Goal: Task Accomplishment & Management: Use online tool/utility

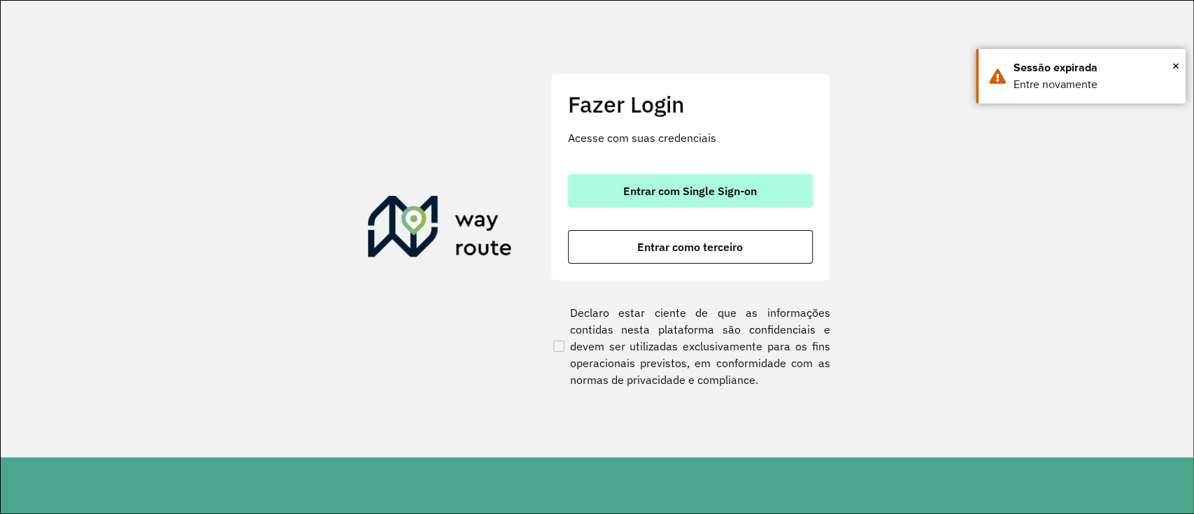
click at [692, 194] on span "Entrar com Single Sign-on" at bounding box center [690, 190] width 134 height 11
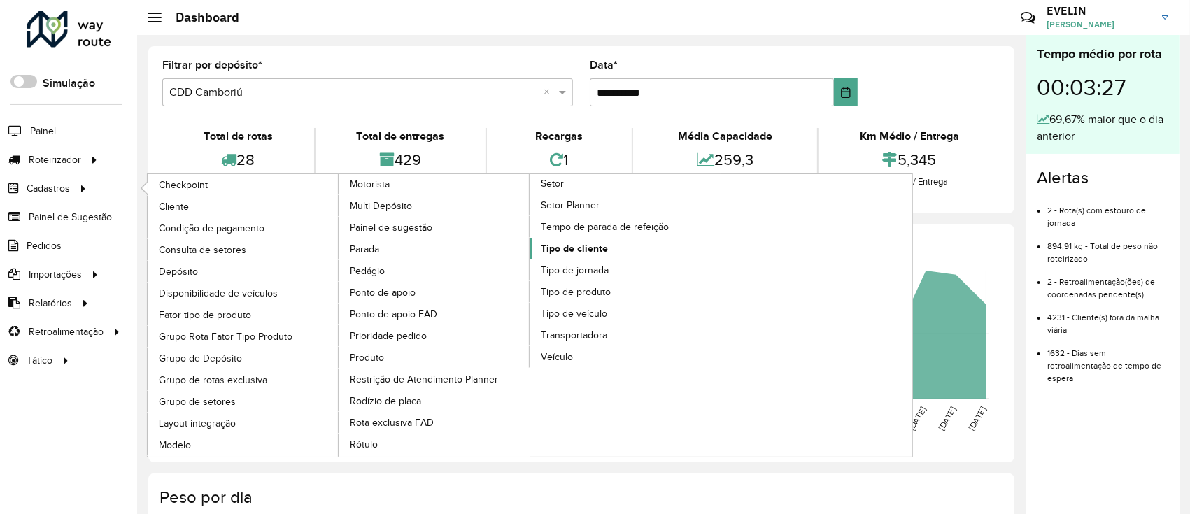
click at [591, 249] on span "Tipo de cliente" at bounding box center [574, 248] width 67 height 15
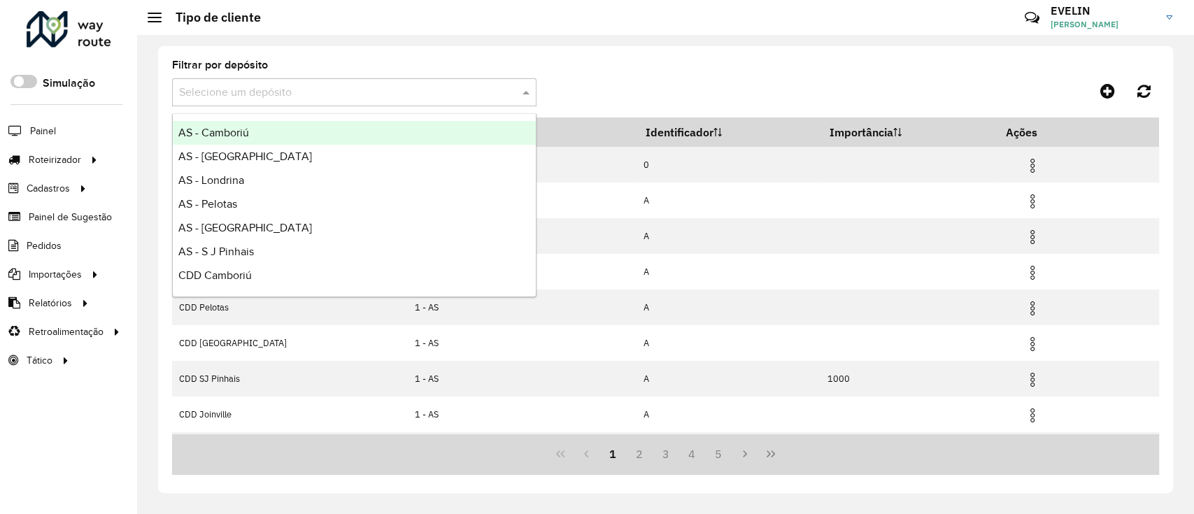
click at [491, 90] on input "text" at bounding box center [340, 93] width 322 height 17
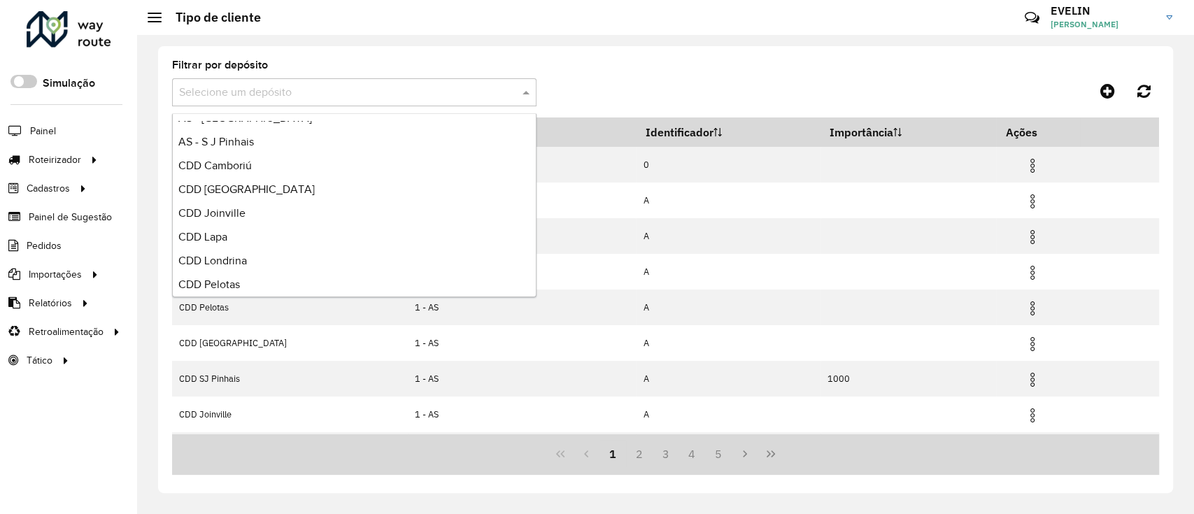
scroll to position [164, 0]
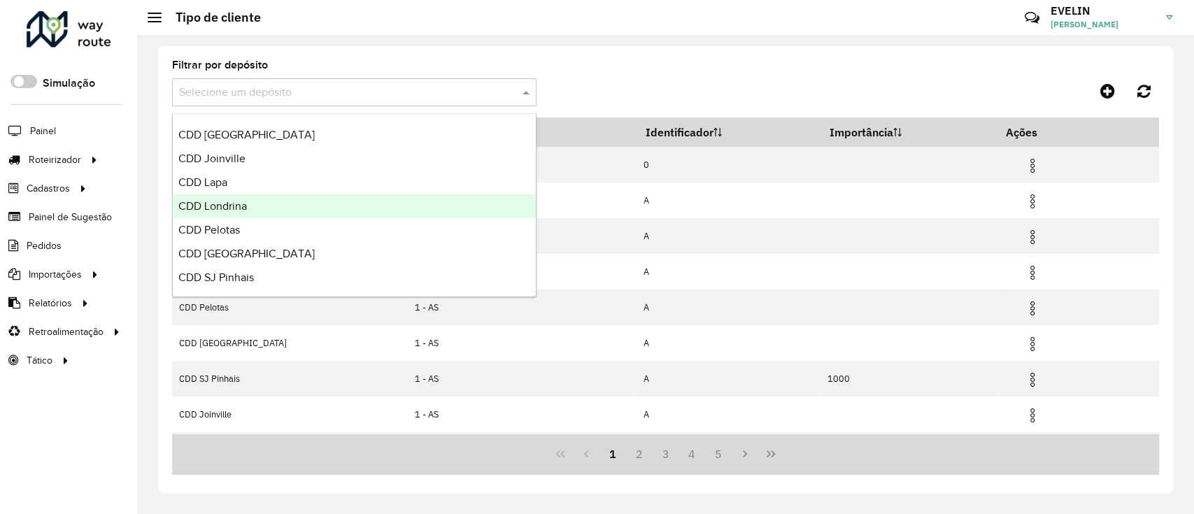
click at [264, 214] on div "CDD Londrina" at bounding box center [354, 206] width 363 height 24
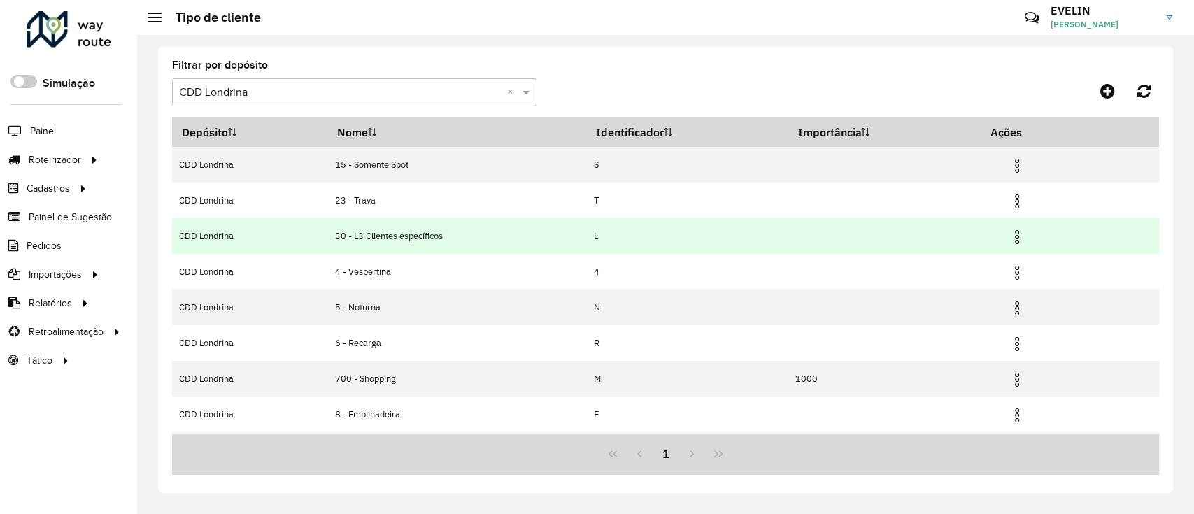
click at [1018, 237] on img at bounding box center [1016, 237] width 17 height 17
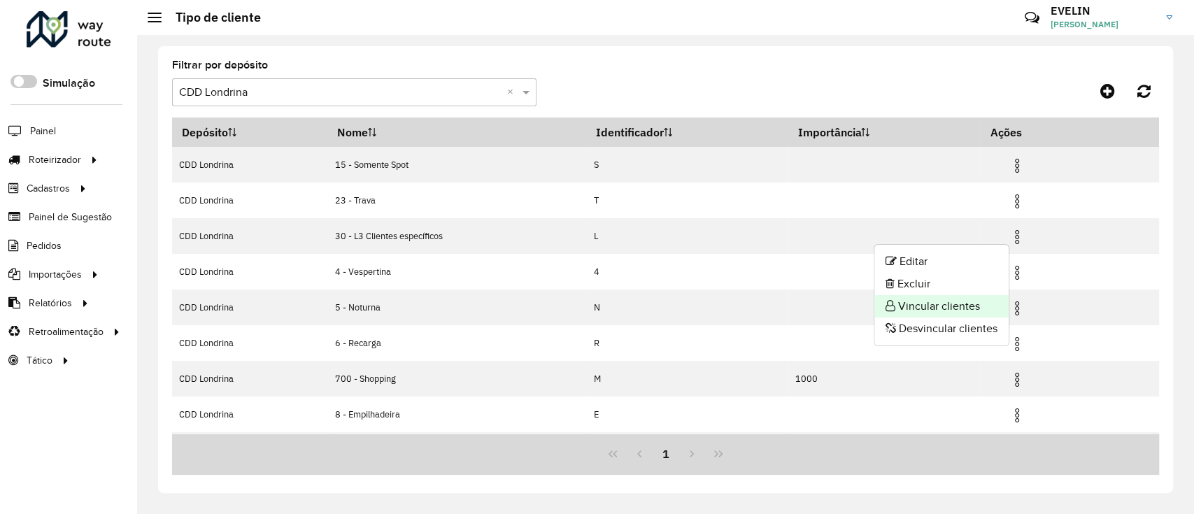
click at [959, 301] on li "Vincular clientes" at bounding box center [941, 306] width 134 height 22
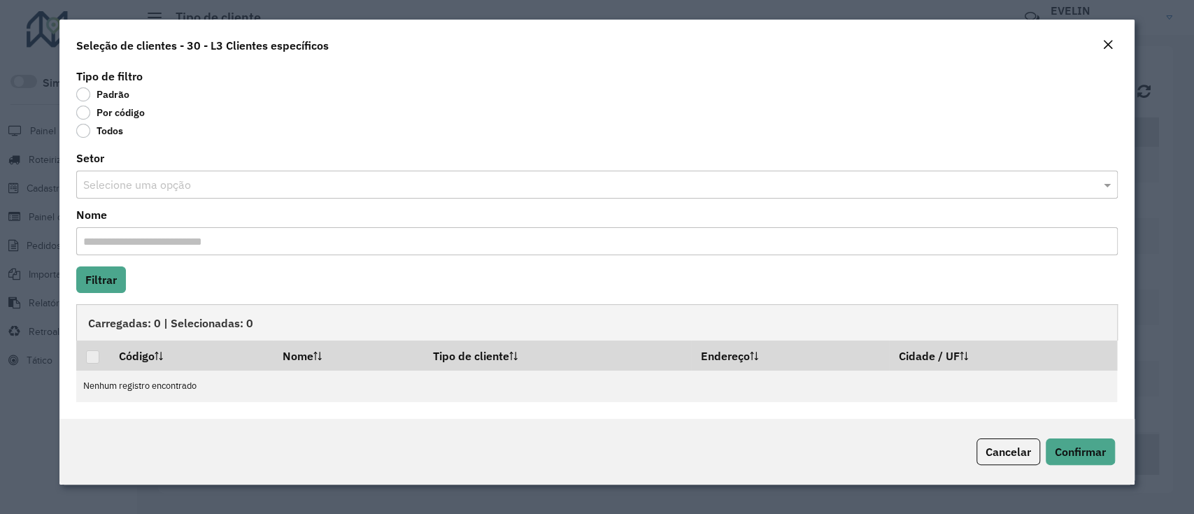
click at [122, 115] on label "Por código" at bounding box center [110, 113] width 69 height 14
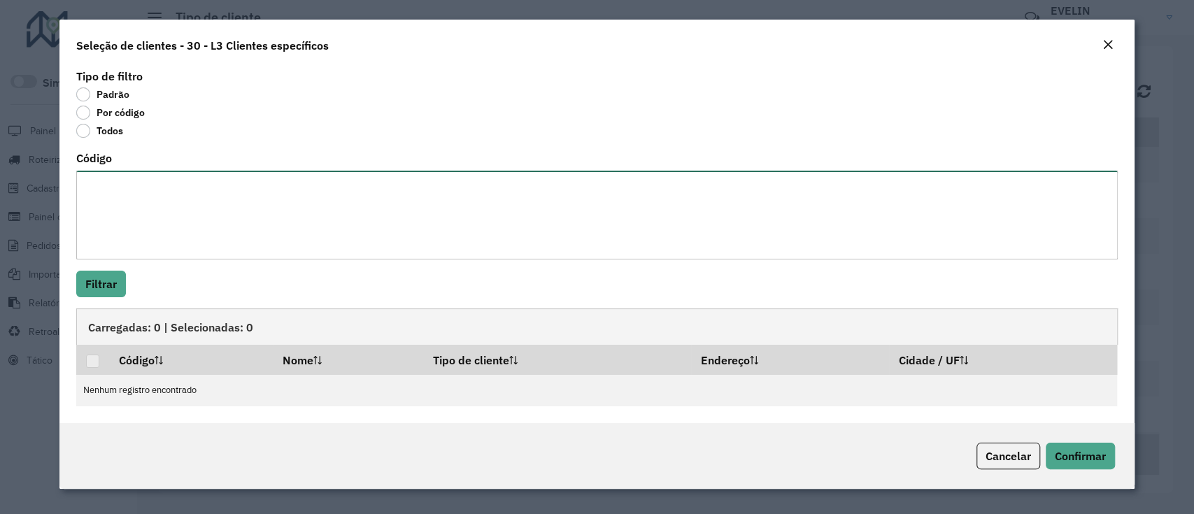
click at [124, 203] on textarea "Código" at bounding box center [596, 215] width 1041 height 89
paste textarea "***** *****"
type textarea "***** *****"
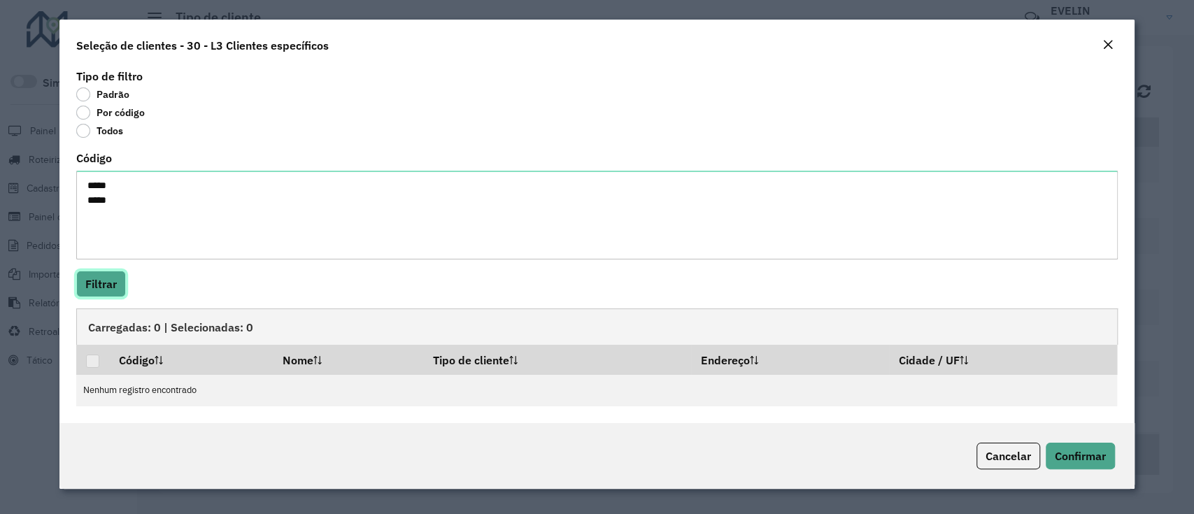
click at [95, 285] on button "Filtrar" at bounding box center [101, 284] width 50 height 27
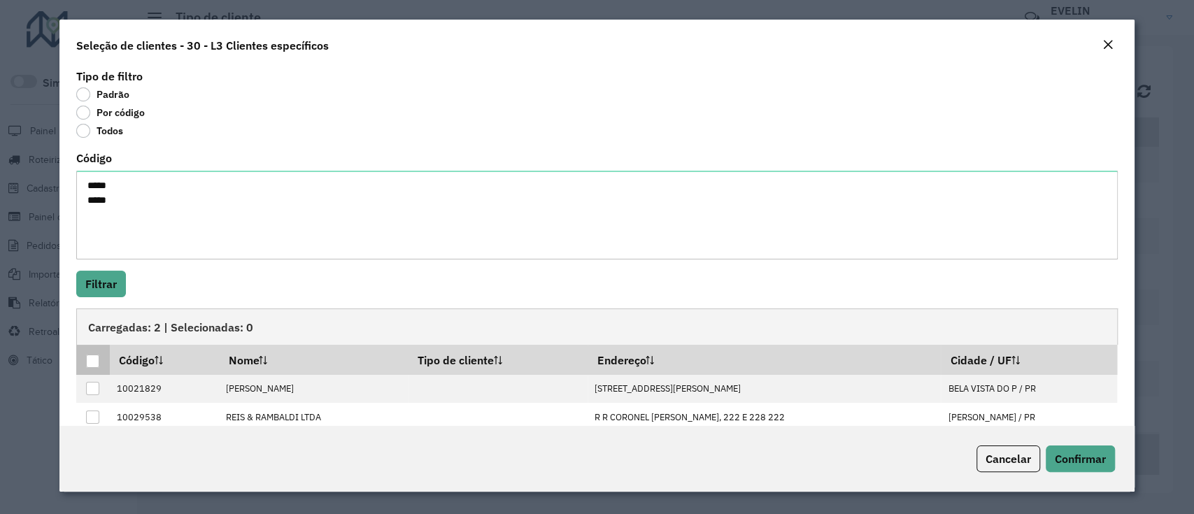
click at [92, 358] on div at bounding box center [92, 361] width 13 height 13
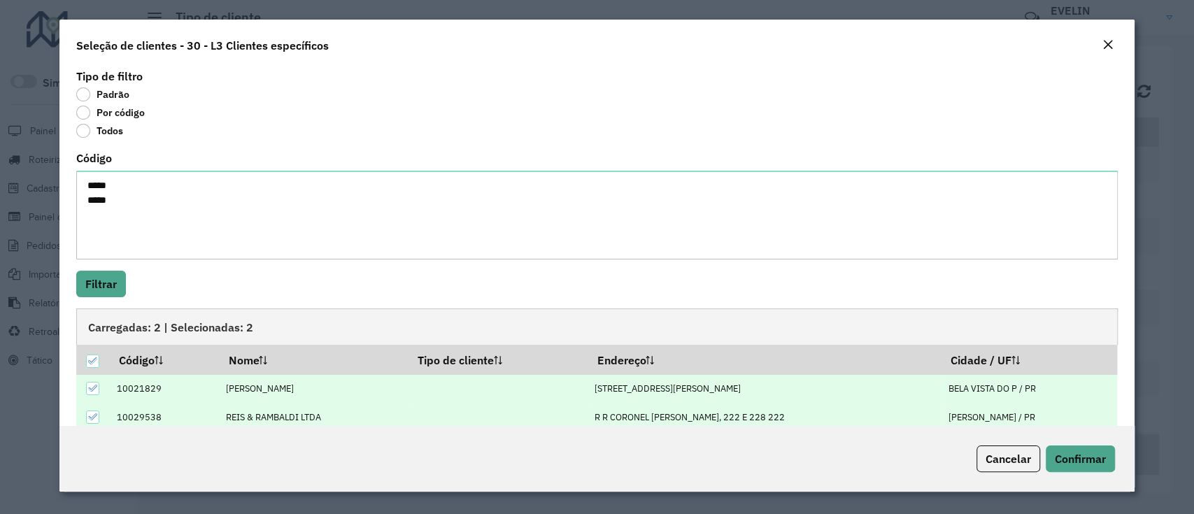
scroll to position [22, 0]
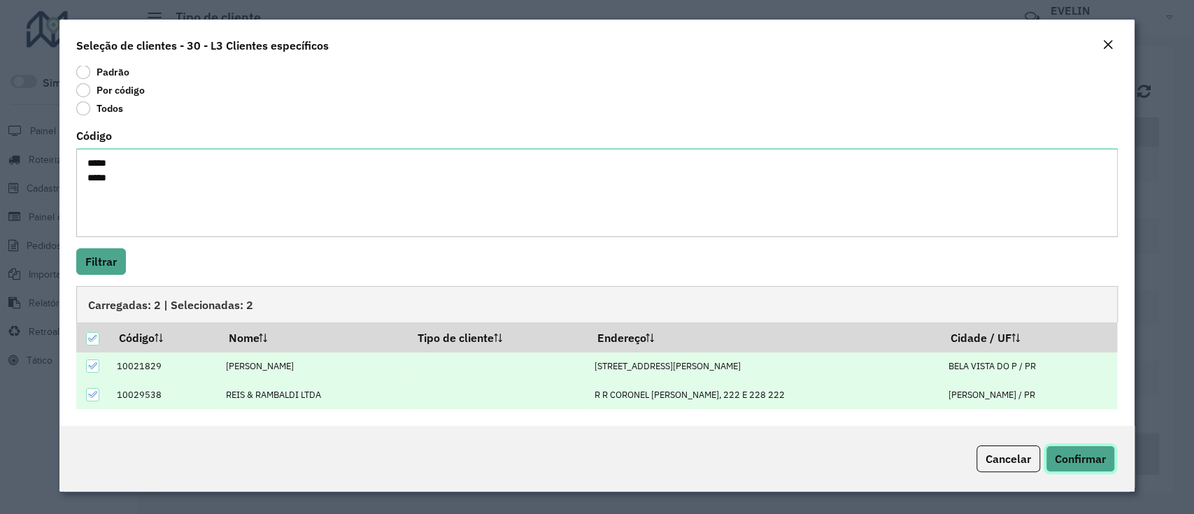
click at [1081, 457] on span "Confirmar" at bounding box center [1080, 459] width 51 height 14
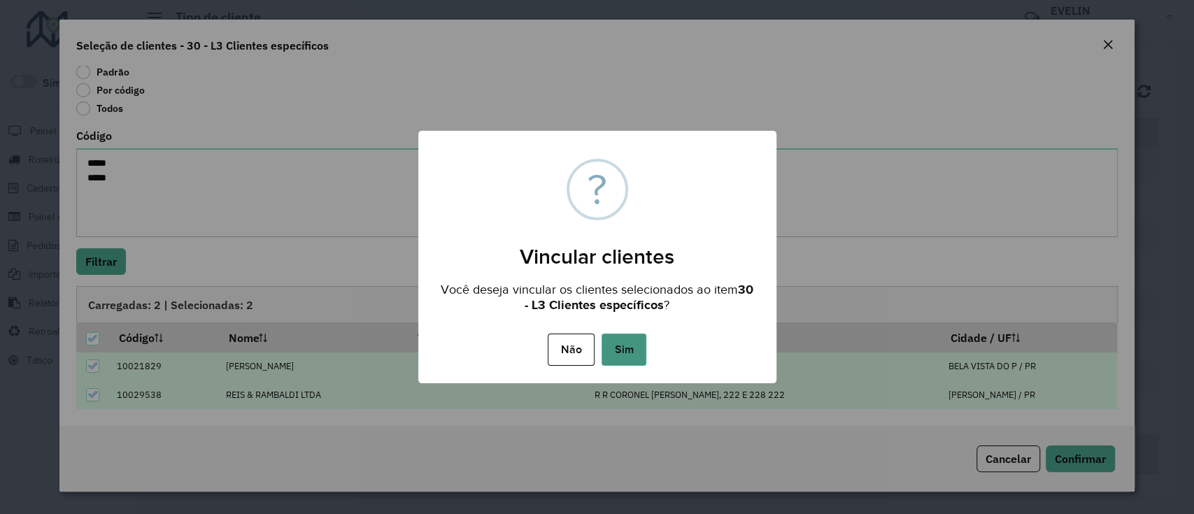
click at [631, 346] on button "Sim" at bounding box center [623, 350] width 45 height 32
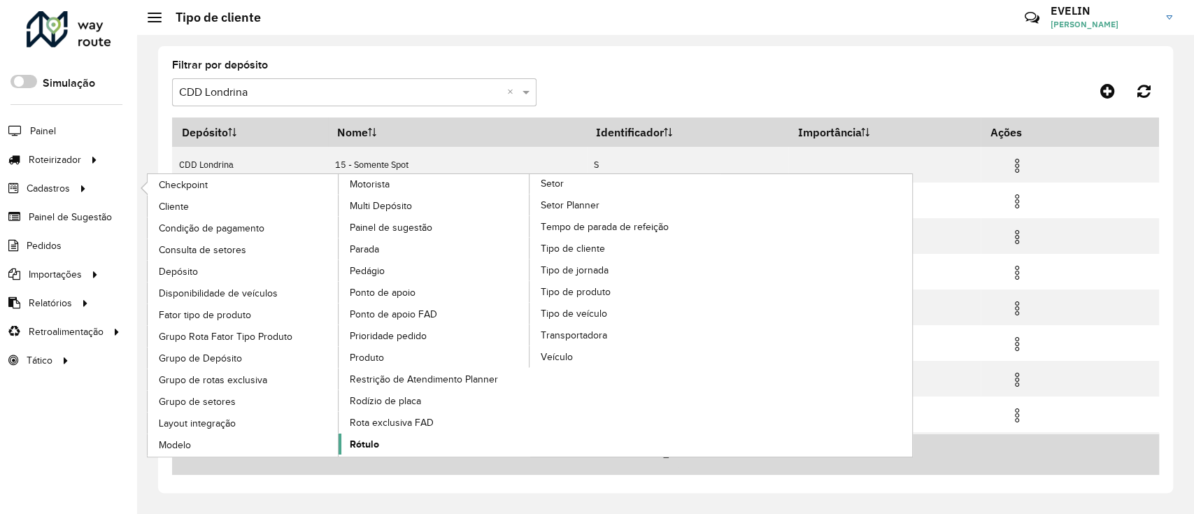
click at [399, 438] on link "Rótulo" at bounding box center [434, 444] width 192 height 21
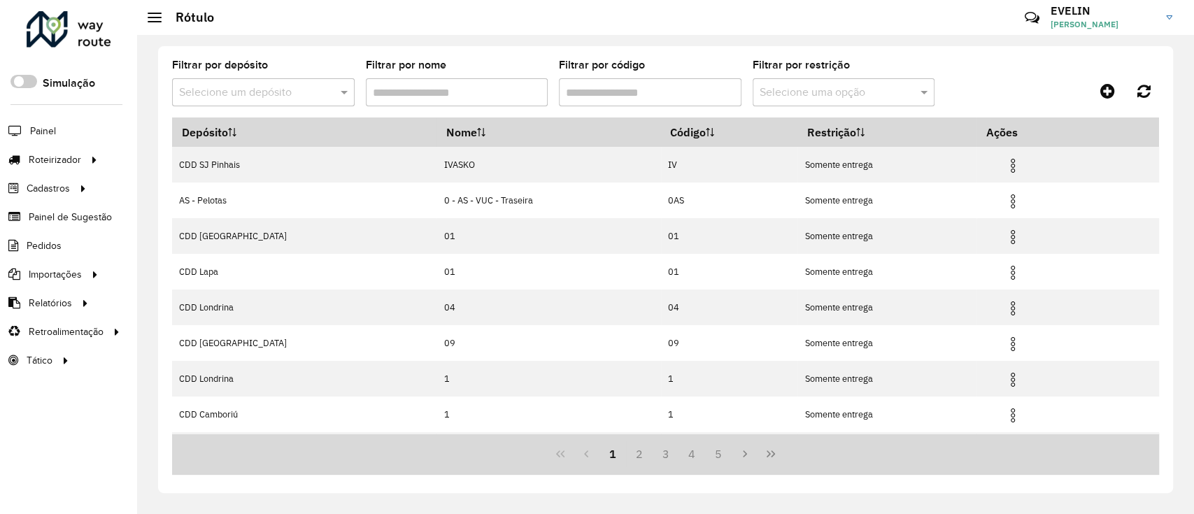
click at [599, 93] on input "Filtrar por código" at bounding box center [650, 92] width 183 height 28
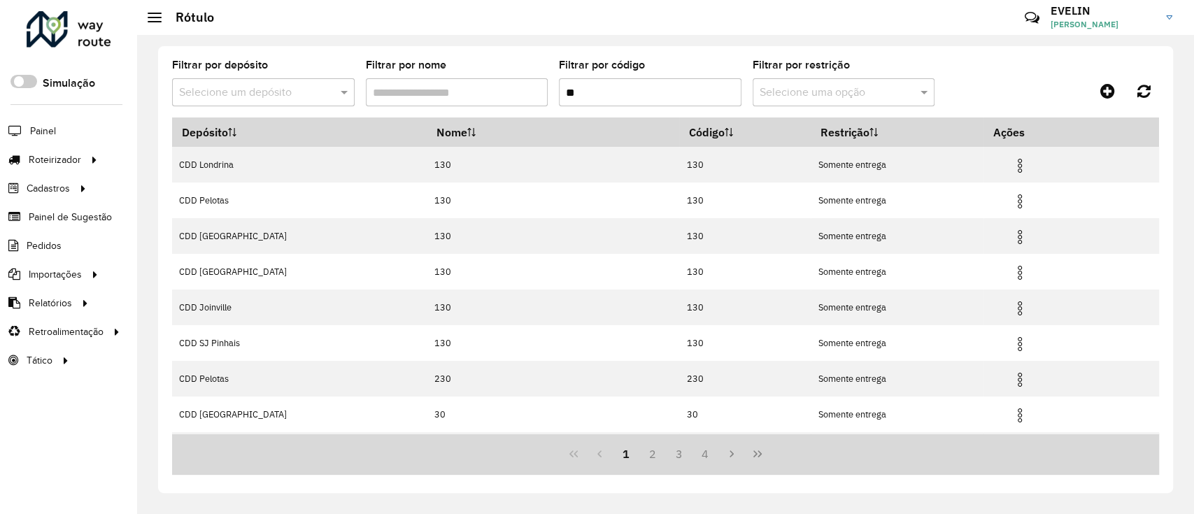
type input "**"
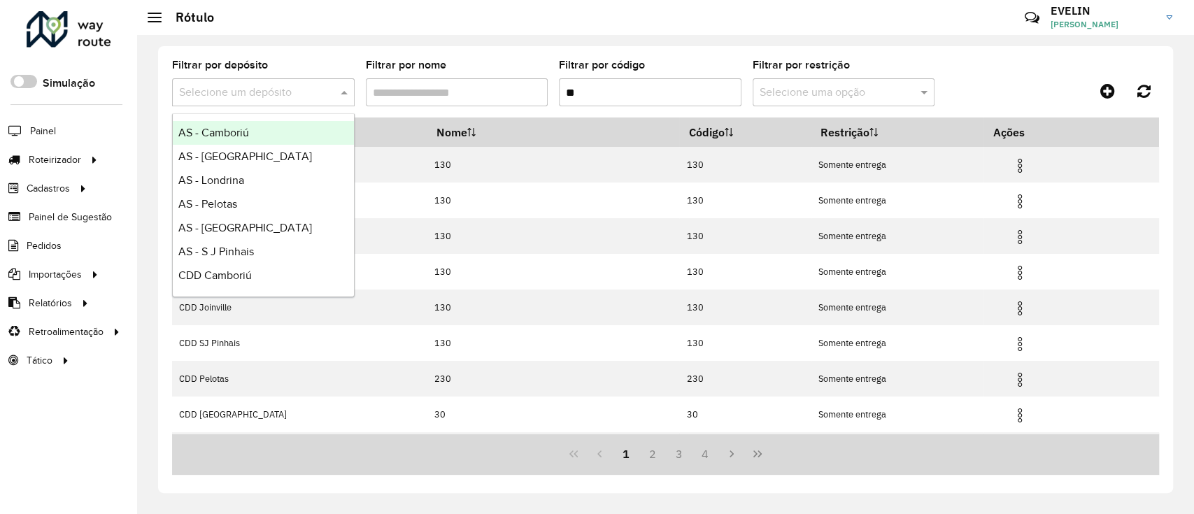
click at [263, 88] on input "text" at bounding box center [249, 93] width 141 height 17
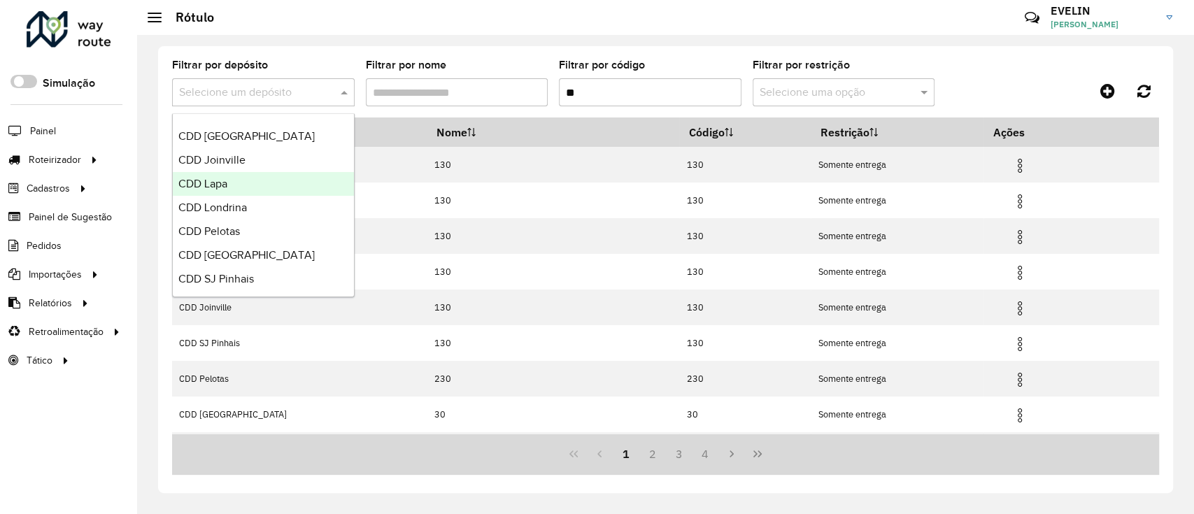
scroll to position [164, 0]
click at [247, 212] on div "CDD Londrina" at bounding box center [263, 206] width 181 height 24
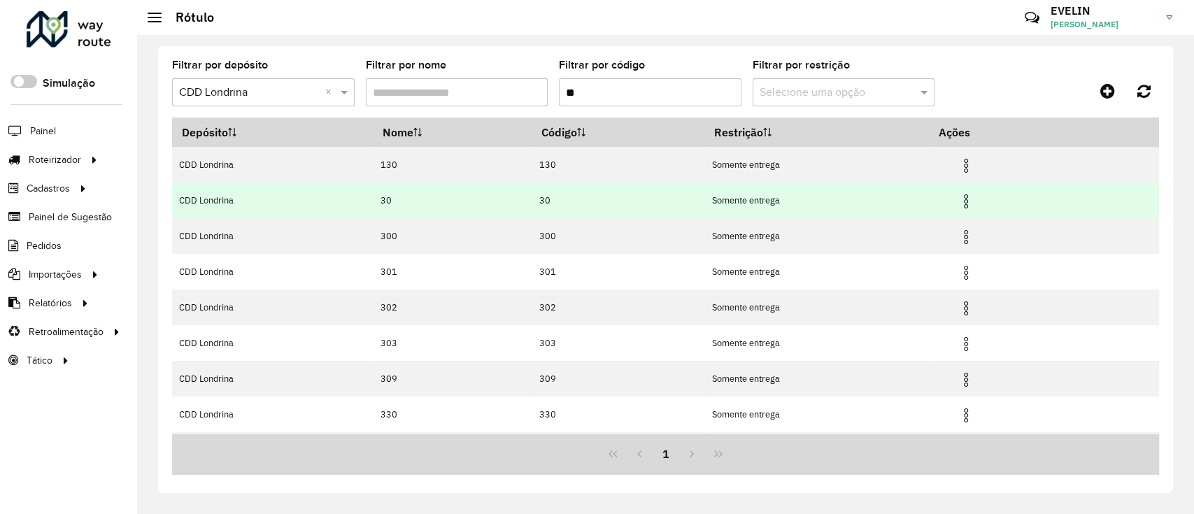
click at [969, 196] on img at bounding box center [965, 201] width 17 height 17
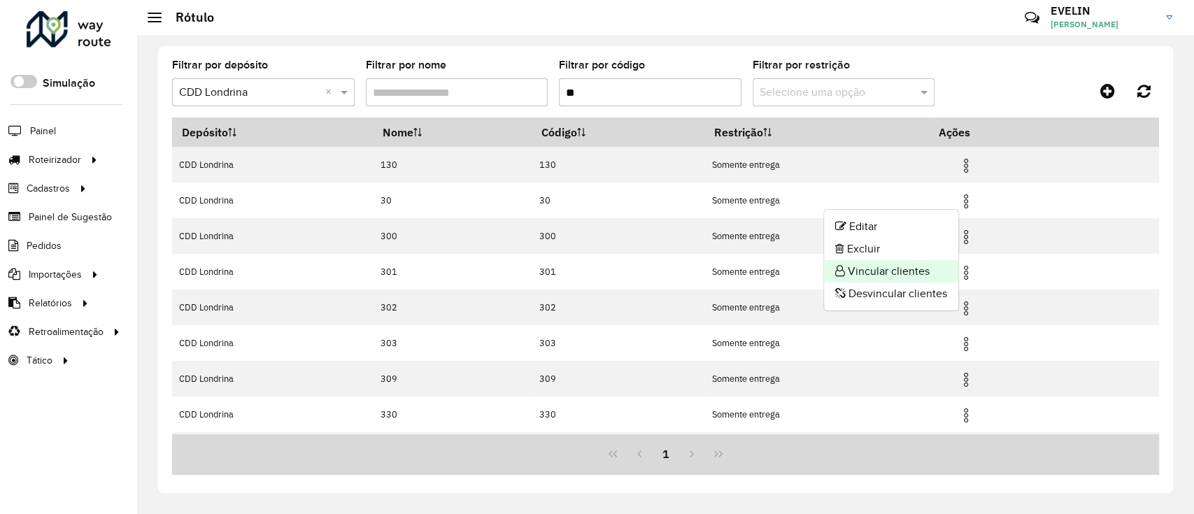
click at [927, 273] on li "Vincular clientes" at bounding box center [891, 271] width 134 height 22
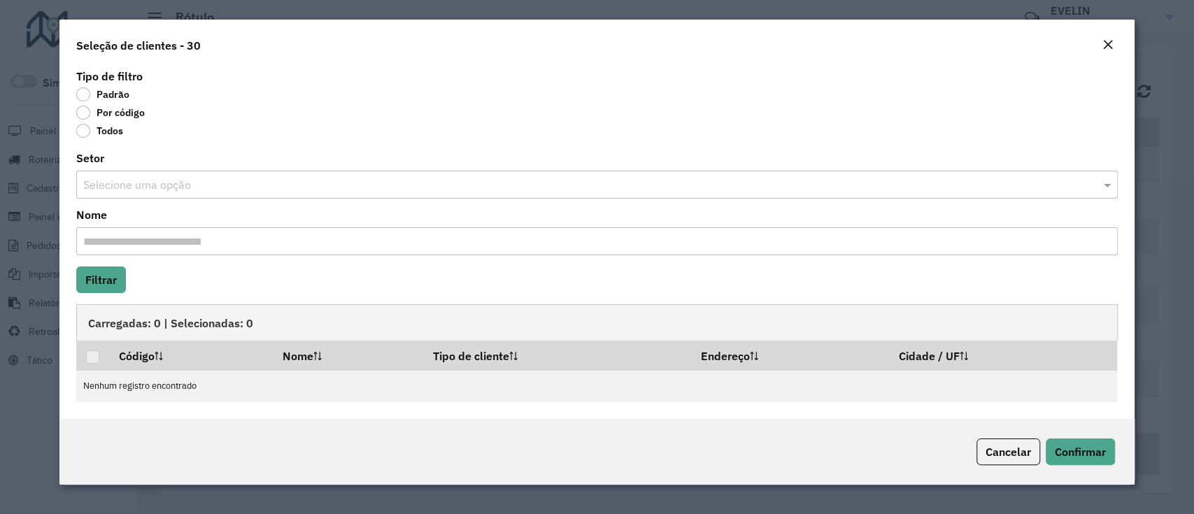
click at [116, 109] on label "Por código" at bounding box center [110, 113] width 69 height 14
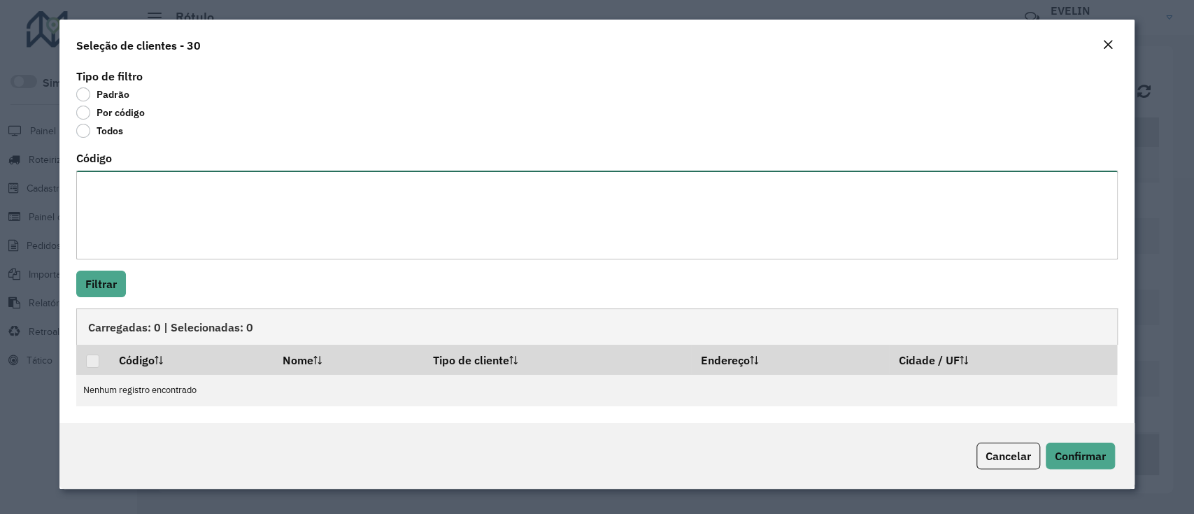
click at [150, 210] on textarea "Código" at bounding box center [596, 215] width 1041 height 89
paste textarea "***** *****"
type textarea "***** *****"
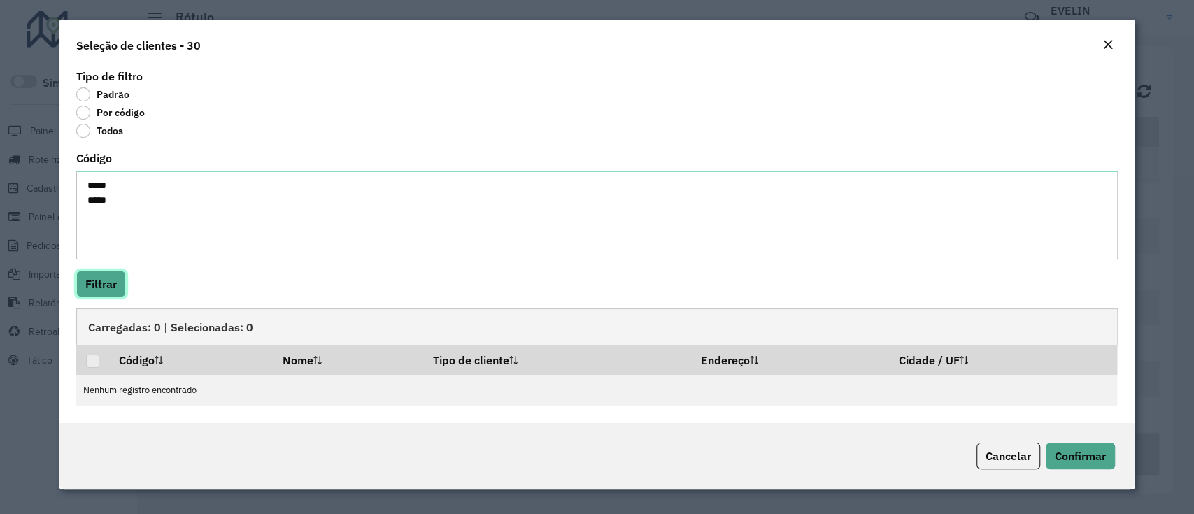
click at [100, 283] on button "Filtrar" at bounding box center [101, 284] width 50 height 27
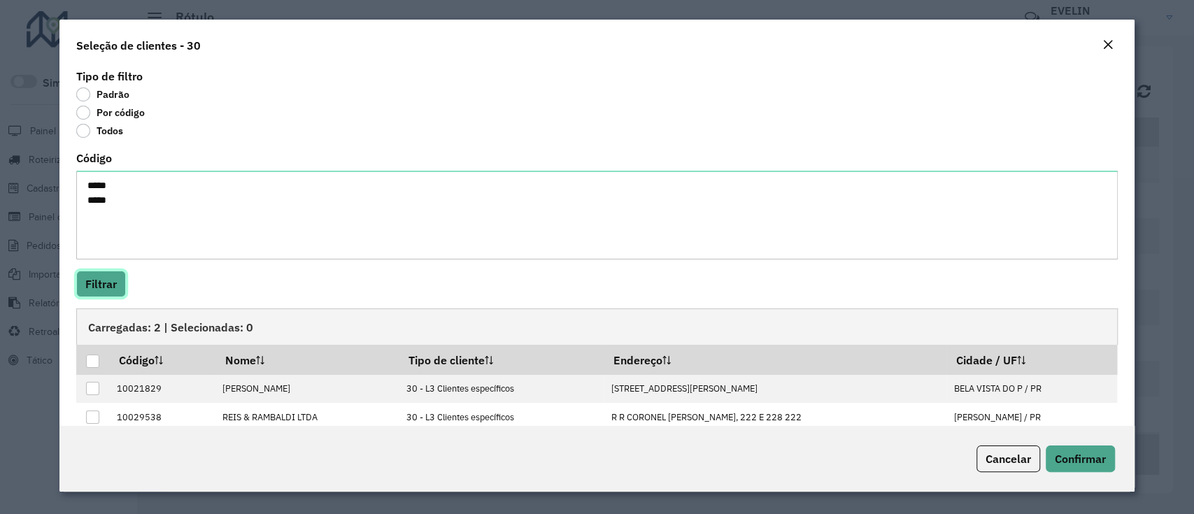
scroll to position [22, 0]
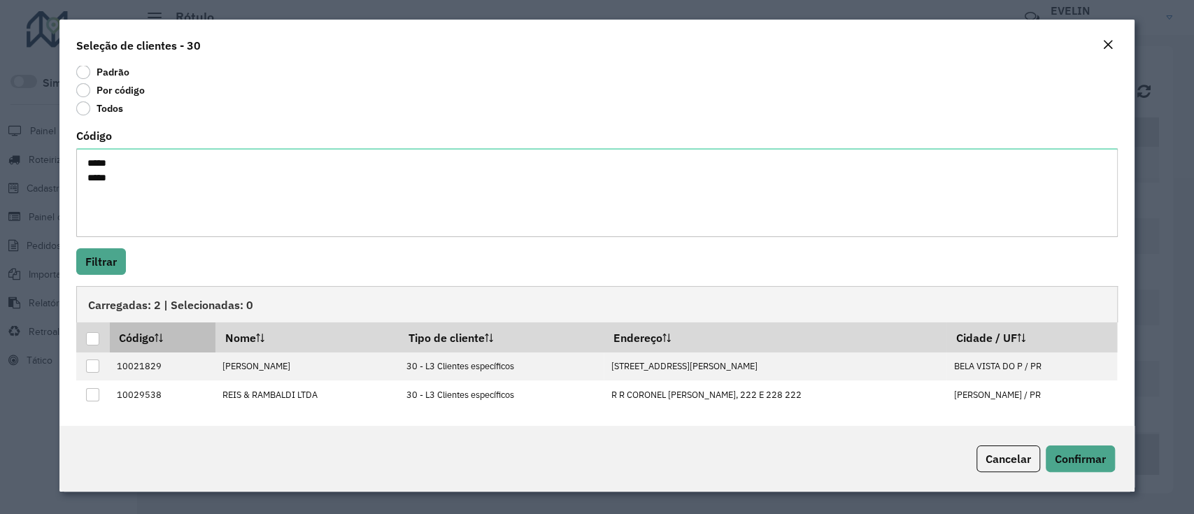
drag, startPoint x: 90, startPoint y: 340, endPoint x: 159, endPoint y: 341, distance: 69.9
click at [90, 340] on div at bounding box center [92, 338] width 13 height 13
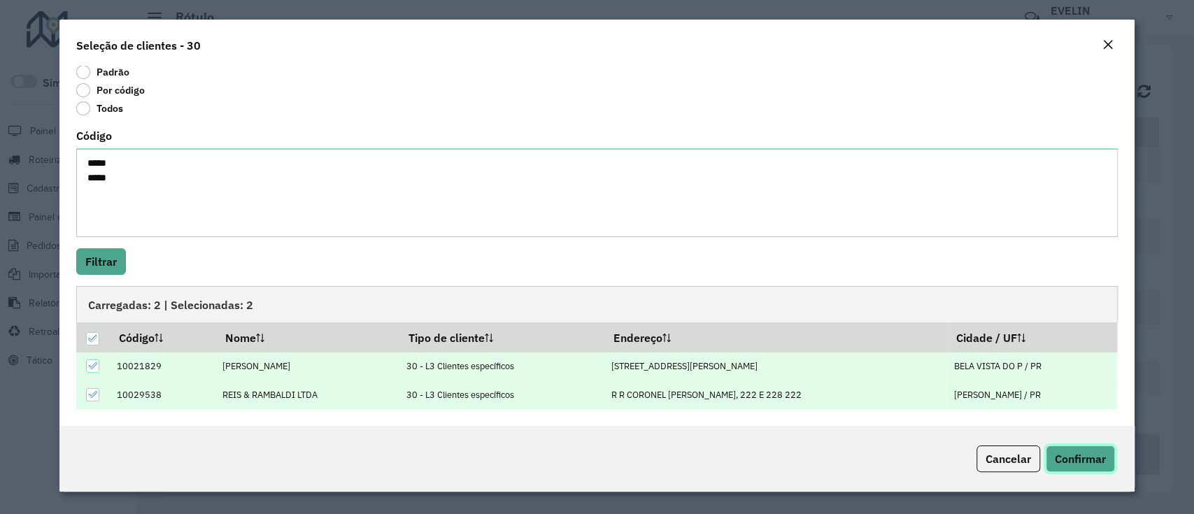
click at [1086, 453] on span "Confirmar" at bounding box center [1080, 459] width 51 height 14
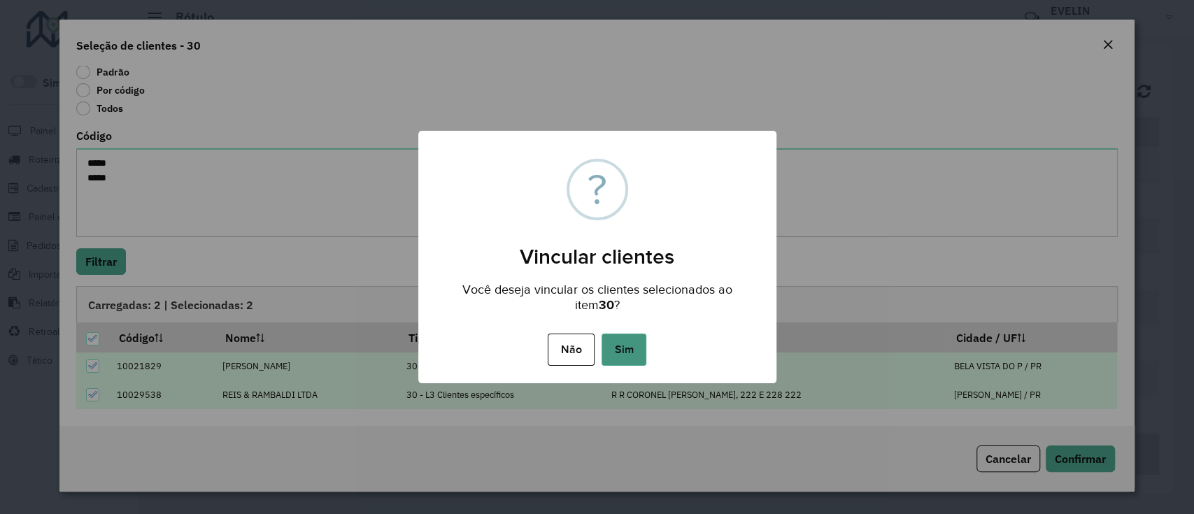
click at [627, 349] on button "Sim" at bounding box center [623, 350] width 45 height 32
